Goal: Information Seeking & Learning: Understand process/instructions

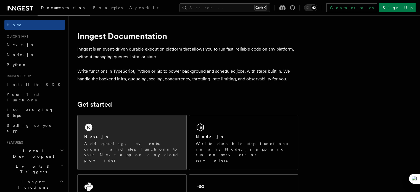
click at [104, 140] on div "Next.js Add queueing, events, crons, and step functions to your Next app on any…" at bounding box center [132, 148] width 96 height 29
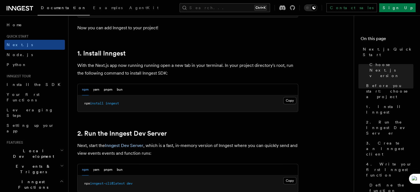
scroll to position [281, 0]
click at [289, 100] on button "Copy Copied" at bounding box center [289, 100] width 13 height 7
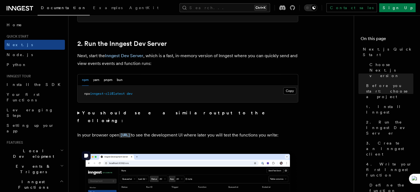
scroll to position [371, 0]
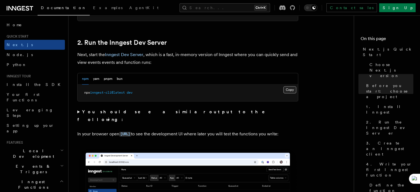
click at [292, 89] on button "Copy Copied" at bounding box center [289, 89] width 13 height 7
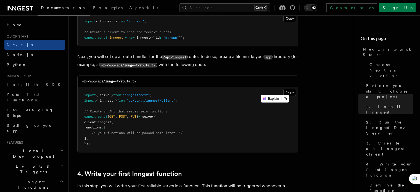
scroll to position [745, 0]
click at [293, 92] on button "Copy Copied" at bounding box center [289, 91] width 13 height 7
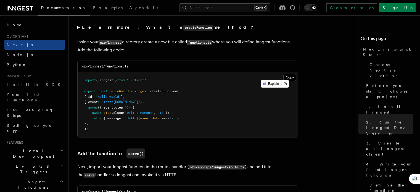
scroll to position [968, 0]
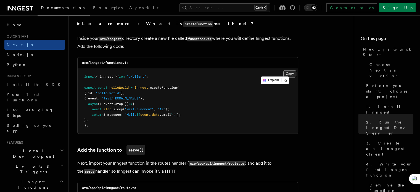
click at [290, 75] on button "Copy Copied" at bounding box center [289, 73] width 13 height 7
